Goal: Go to known website: Access a specific website the user already knows

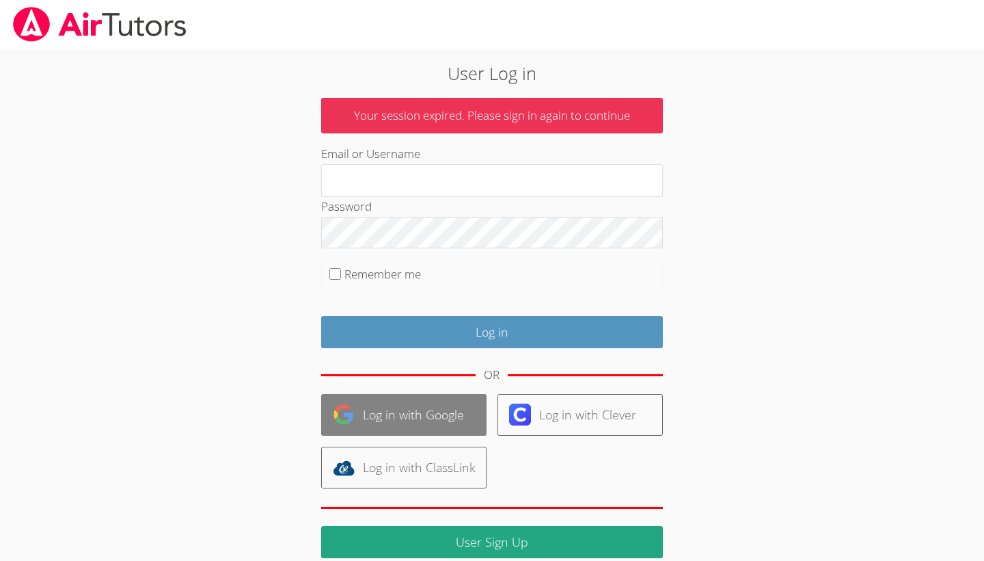
click at [413, 409] on link "Log in with Google" at bounding box center [403, 415] width 165 height 42
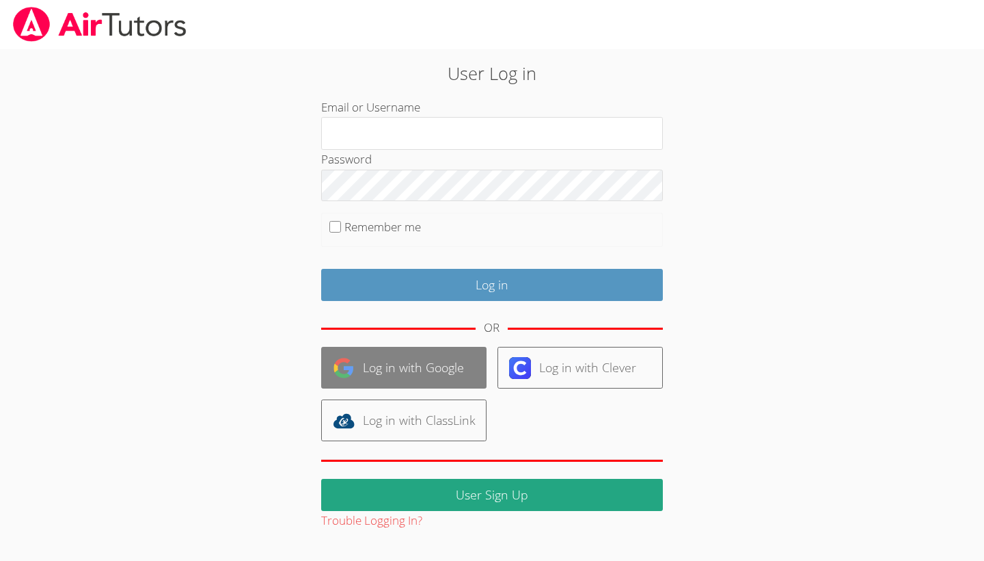
click at [468, 368] on link "Log in with Google" at bounding box center [403, 368] width 165 height 42
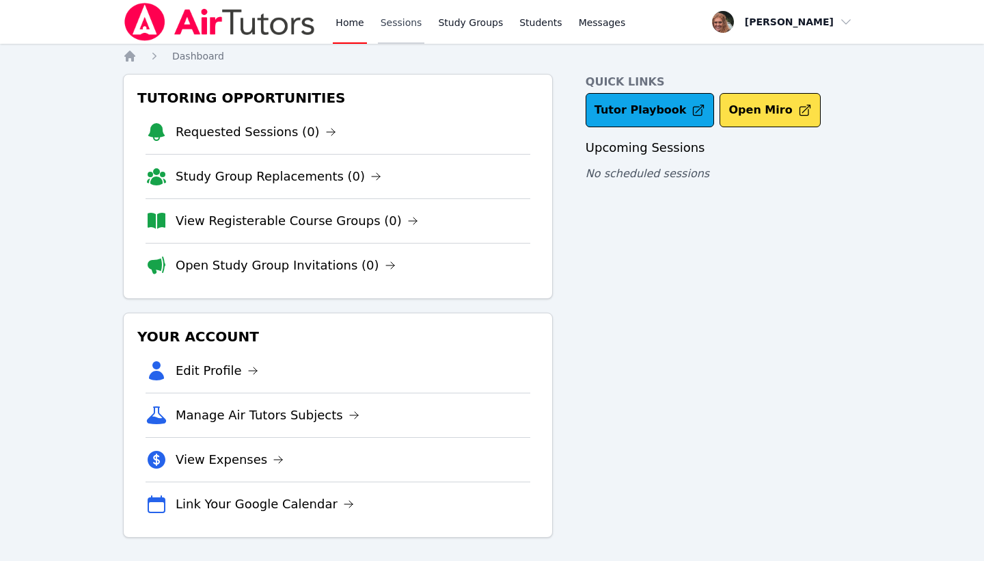
click at [407, 25] on link "Sessions" at bounding box center [401, 22] width 47 height 44
